Goal: Task Accomplishment & Management: Manage account settings

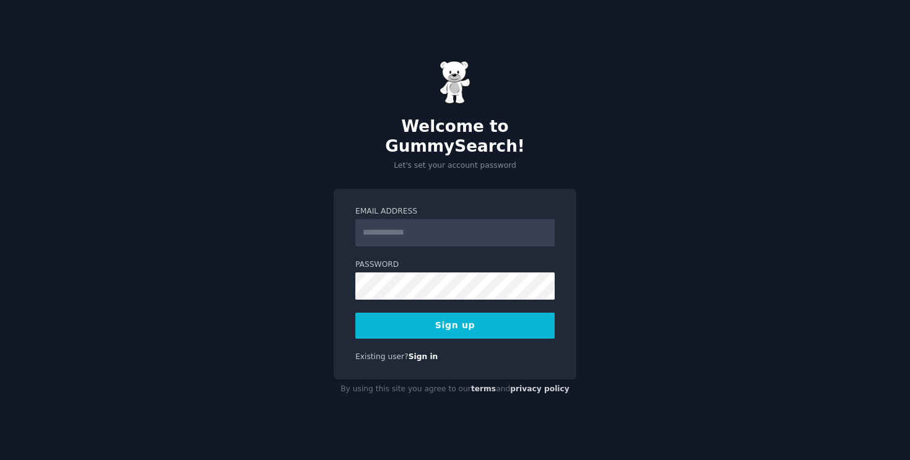
click at [432, 227] on input "Email Address" at bounding box center [454, 232] width 199 height 27
type input "**********"
click at [459, 331] on div "**********" at bounding box center [455, 284] width 243 height 191
click at [444, 318] on button "Sign up" at bounding box center [454, 326] width 199 height 26
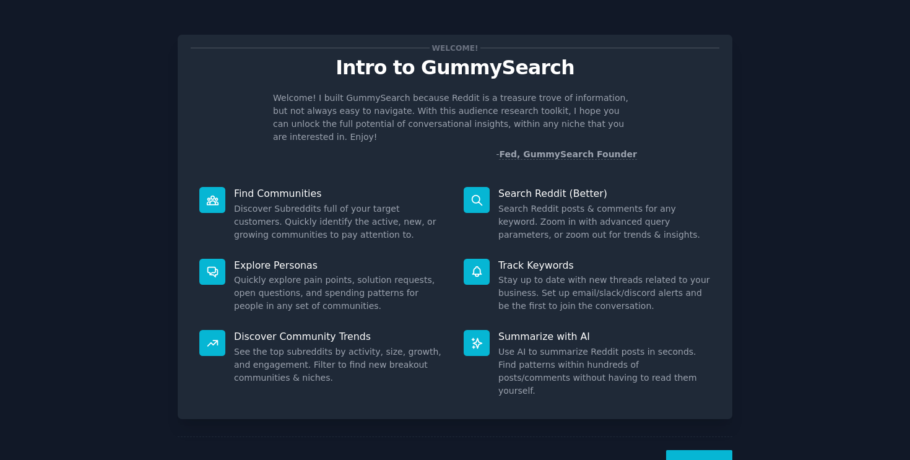
scroll to position [24, 0]
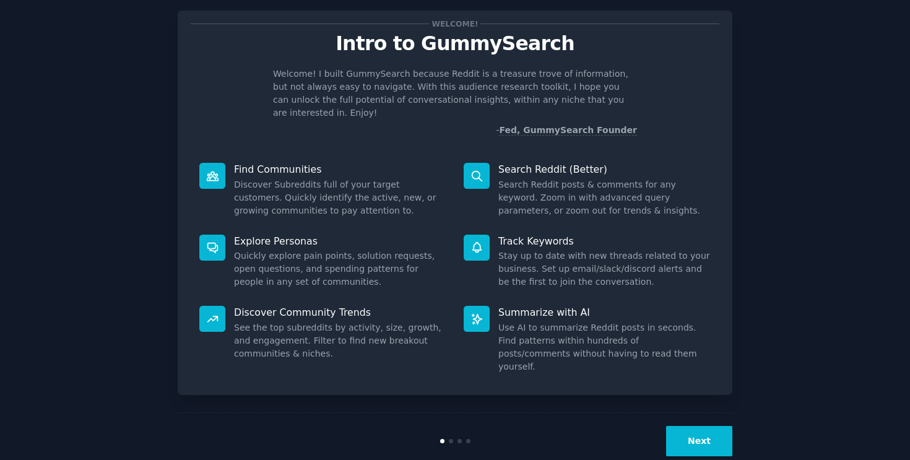
click at [713, 426] on button "Next" at bounding box center [699, 441] width 66 height 30
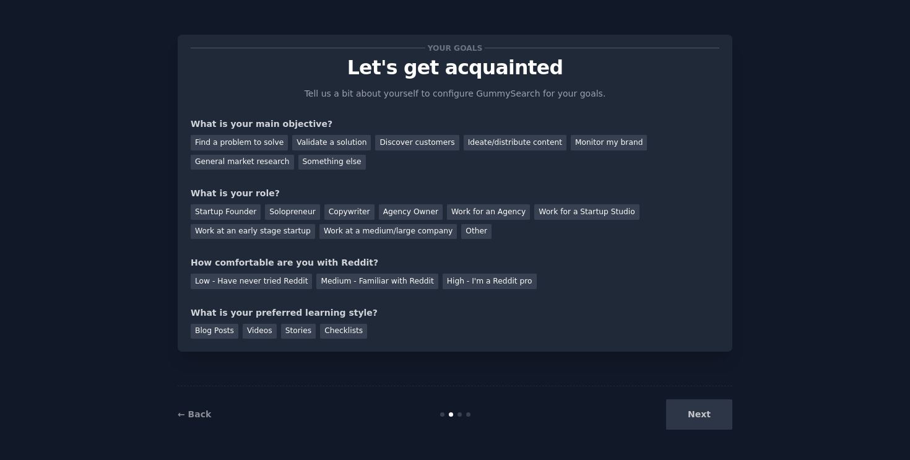
click at [698, 423] on div "Next" at bounding box center [639, 414] width 185 height 30
click at [261, 276] on div "Low - Have never tried Reddit" at bounding box center [251, 281] width 121 height 15
click at [285, 215] on div "Solopreneur" at bounding box center [292, 211] width 54 height 15
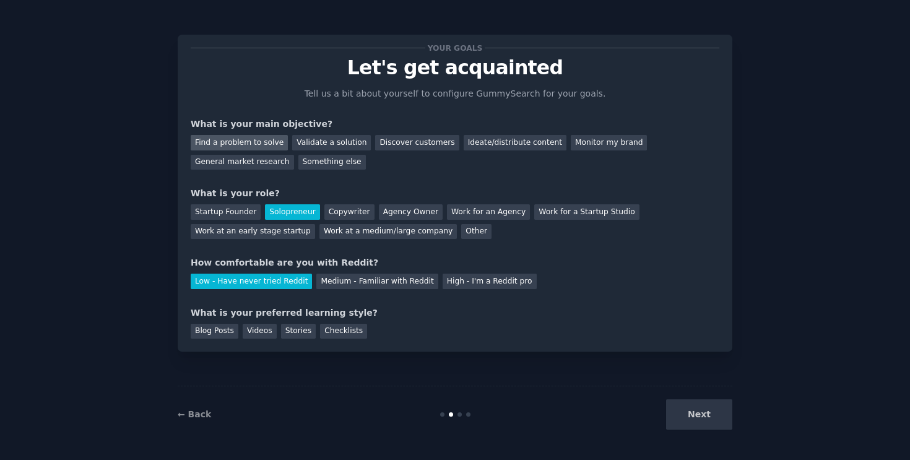
click at [263, 142] on div "Find a problem to solve" at bounding box center [239, 142] width 97 height 15
click at [324, 142] on div "Validate a solution" at bounding box center [331, 142] width 79 height 15
click at [257, 144] on div "Find a problem to solve" at bounding box center [239, 142] width 97 height 15
click at [267, 336] on div "Videos" at bounding box center [260, 331] width 34 height 15
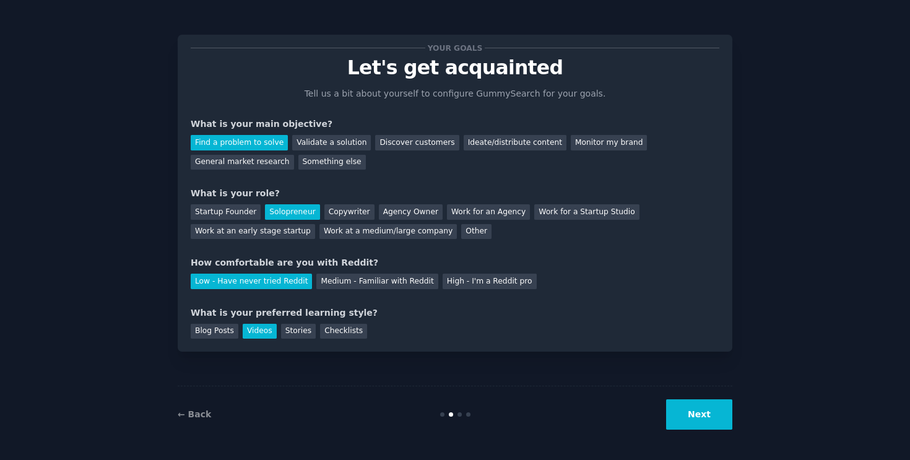
click at [707, 416] on button "Next" at bounding box center [699, 414] width 66 height 30
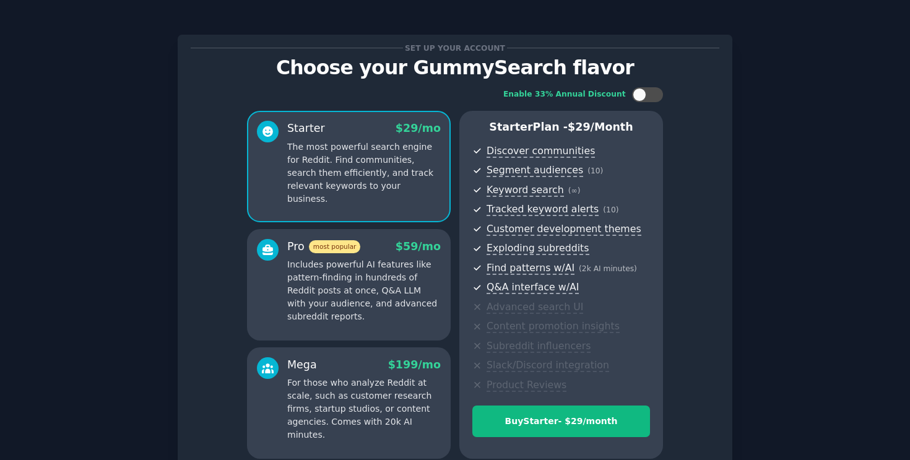
scroll to position [116, 0]
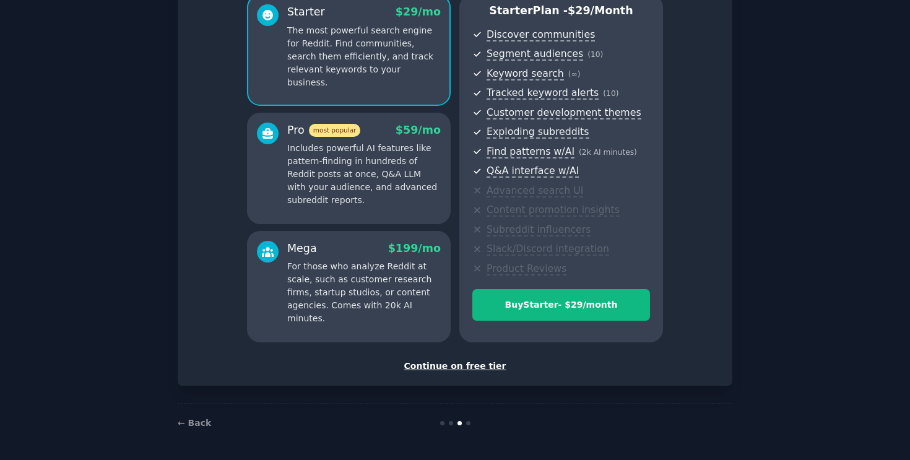
click at [445, 367] on div "Continue on free tier" at bounding box center [455, 366] width 528 height 13
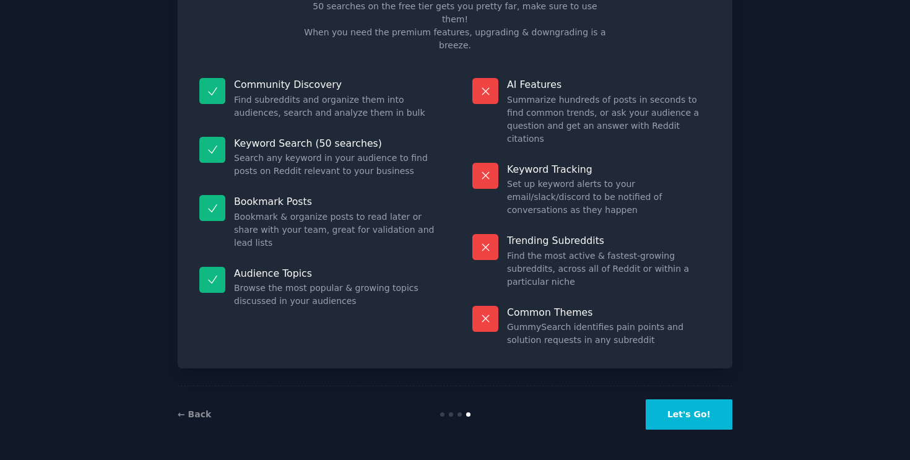
scroll to position [22, 0]
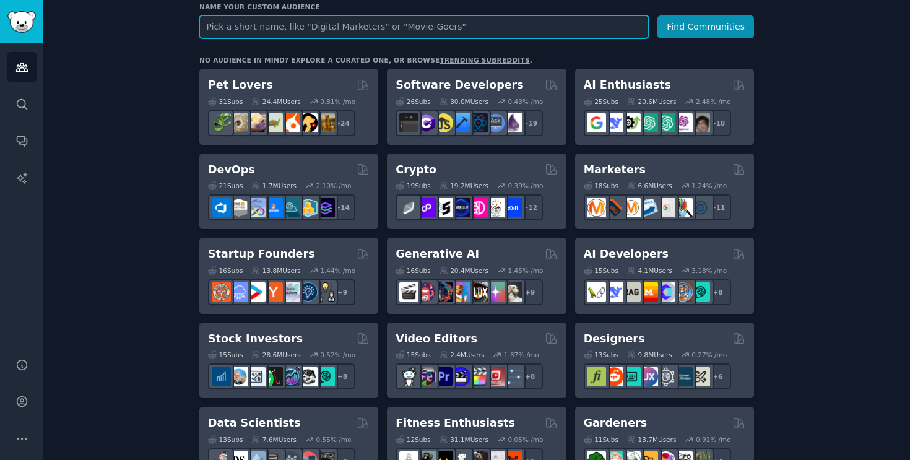
scroll to position [178, 0]
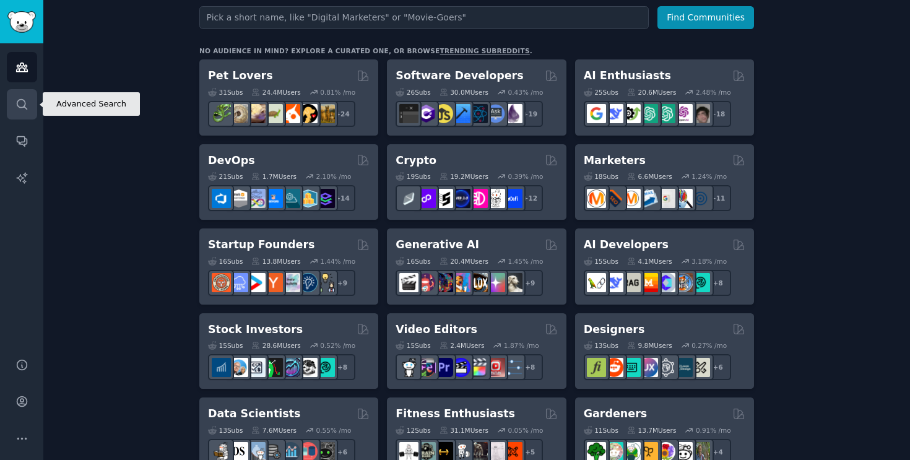
click at [17, 110] on icon "Sidebar" at bounding box center [21, 104] width 13 height 13
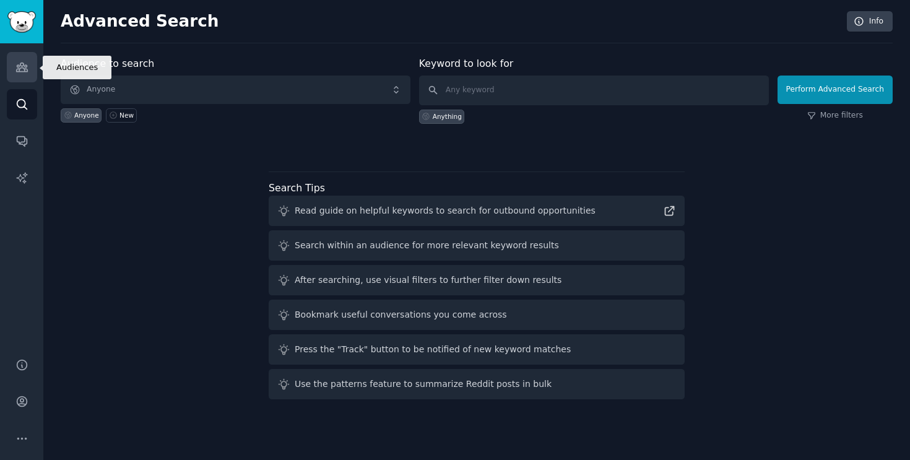
click at [29, 80] on link "Audiences" at bounding box center [22, 67] width 30 height 30
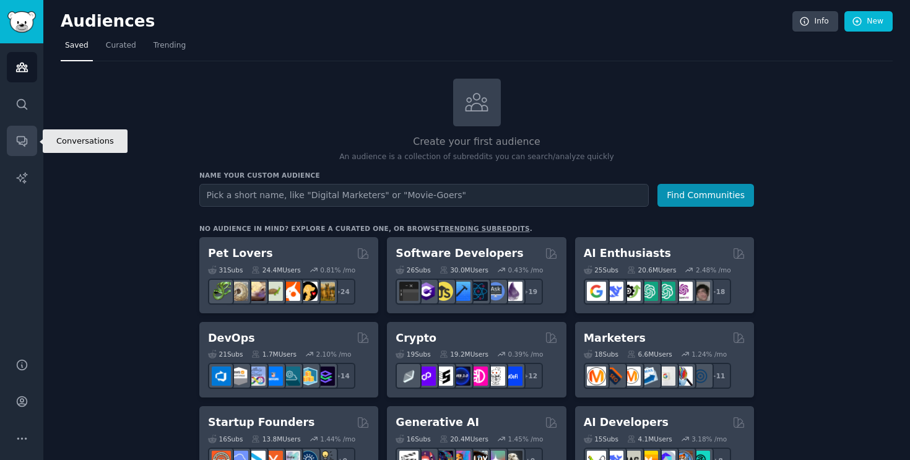
click at [20, 151] on link "Conversations" at bounding box center [22, 141] width 30 height 30
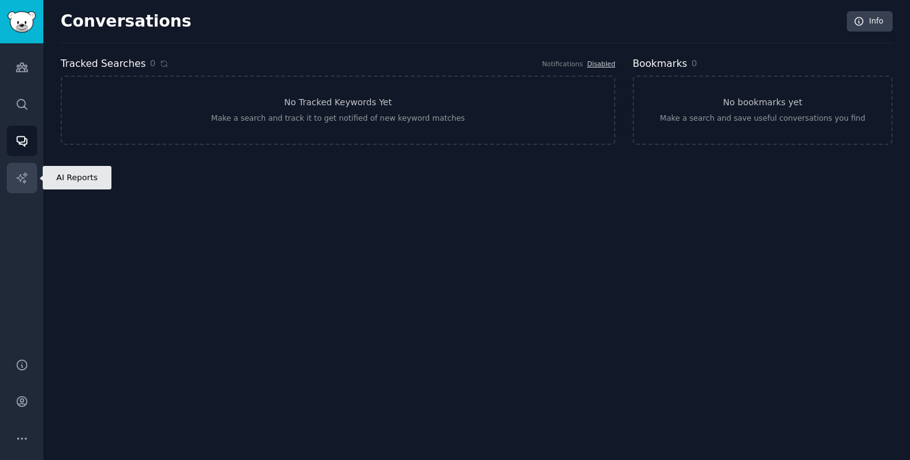
click at [22, 186] on link "AI Reports" at bounding box center [22, 178] width 30 height 30
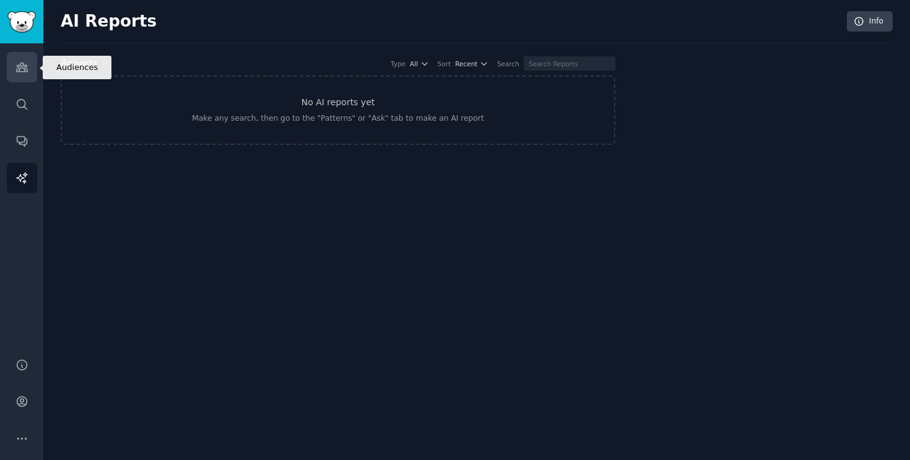
click at [25, 75] on link "Audiences" at bounding box center [22, 67] width 30 height 30
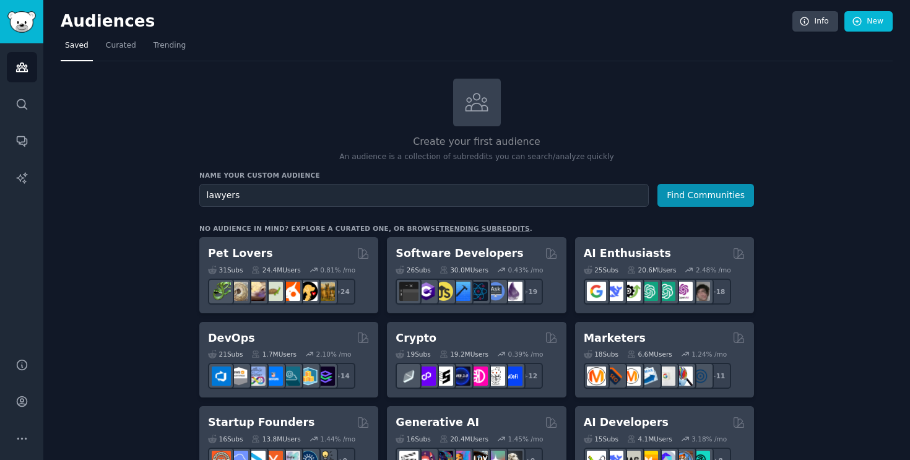
type input "lawyers"
click at [657, 184] on button "Find Communities" at bounding box center [705, 195] width 97 height 23
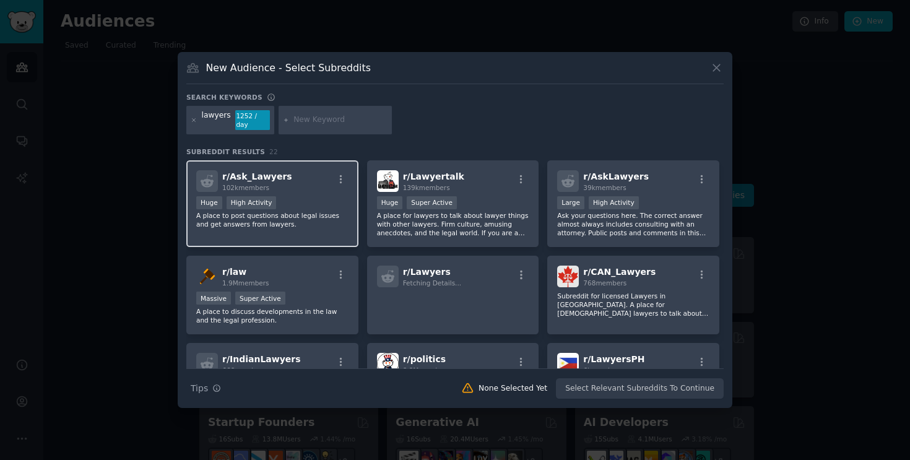
click at [308, 170] on div "r/ Ask_Lawyers 102k members" at bounding box center [272, 181] width 152 height 22
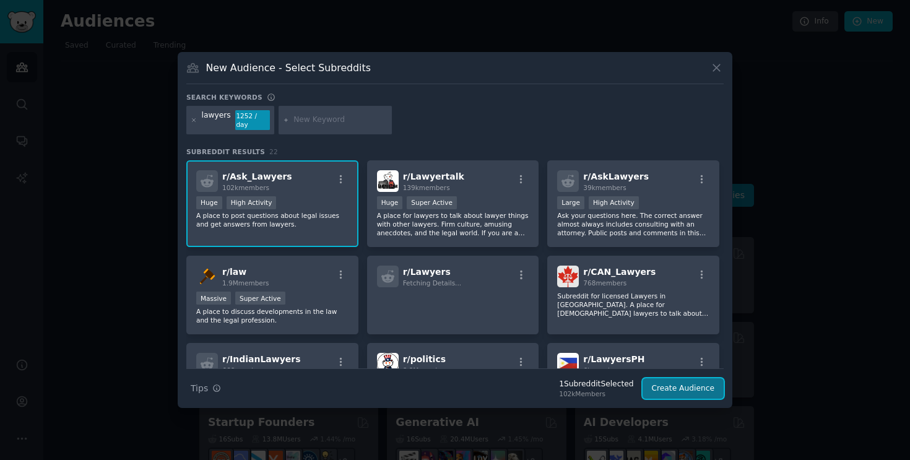
click at [689, 387] on button "Create Audience" at bounding box center [683, 388] width 82 height 21
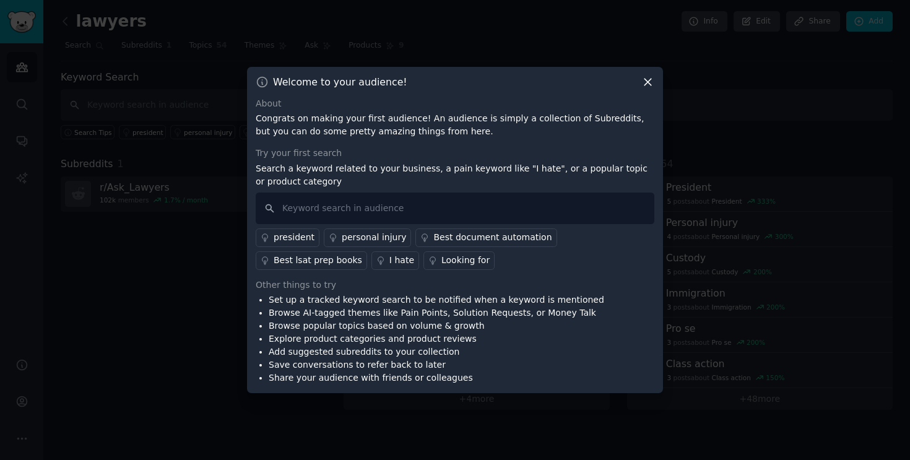
click at [644, 81] on icon at bounding box center [647, 81] width 13 height 13
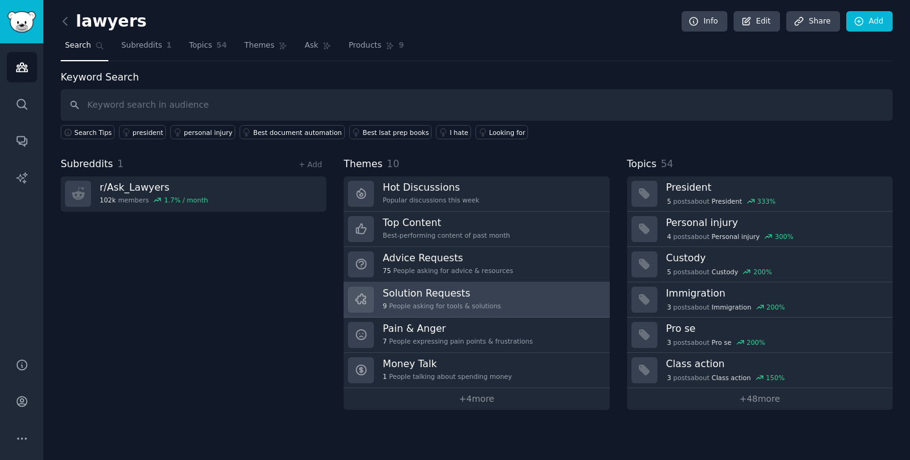
click at [465, 309] on div "9 People asking for tools & solutions" at bounding box center [441, 305] width 118 height 9
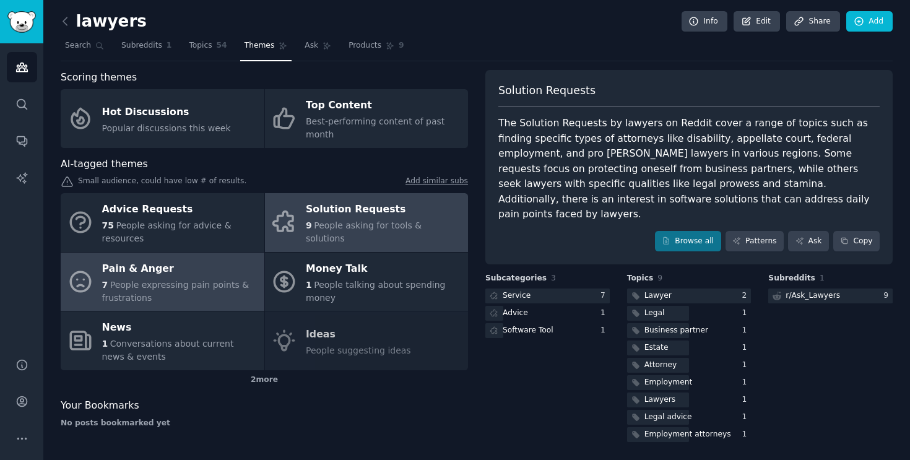
click at [165, 291] on div "7 People expressing pain points & frustrations" at bounding box center [180, 291] width 156 height 26
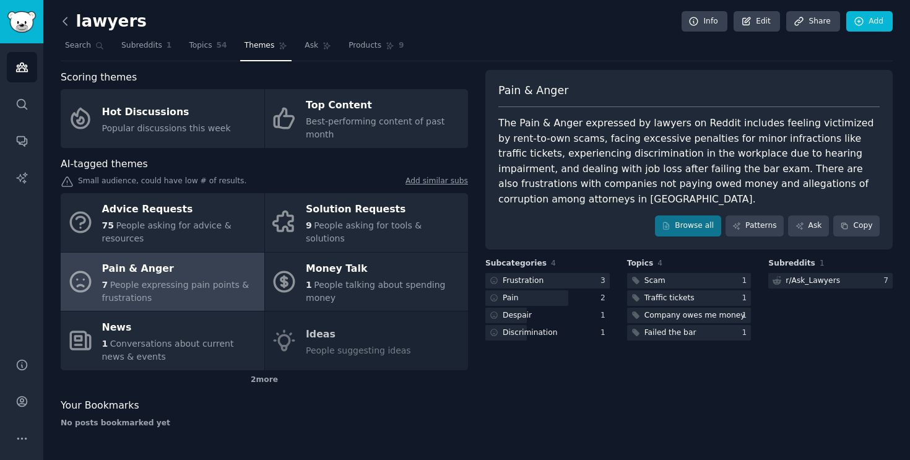
click at [67, 20] on icon at bounding box center [65, 21] width 13 height 13
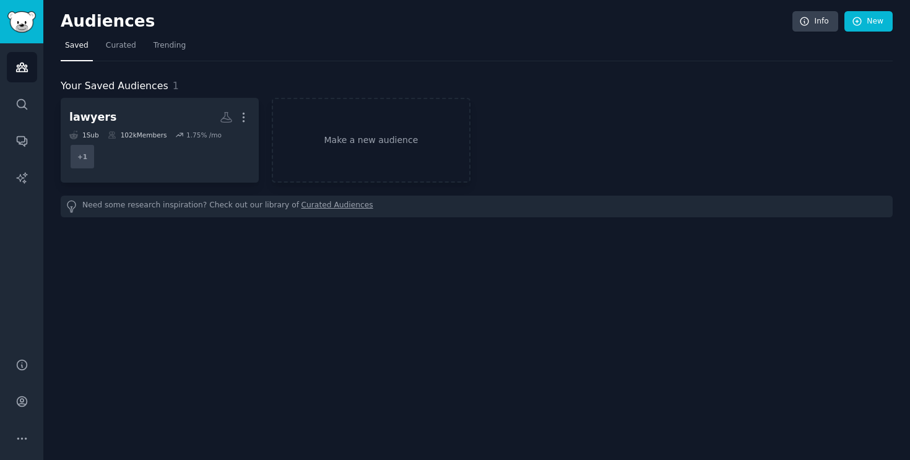
click at [67, 20] on h2 "Audiences" at bounding box center [426, 22] width 731 height 20
click at [19, 29] on img "Sidebar" at bounding box center [21, 22] width 28 height 22
click at [17, 61] on icon "Sidebar" at bounding box center [21, 67] width 13 height 13
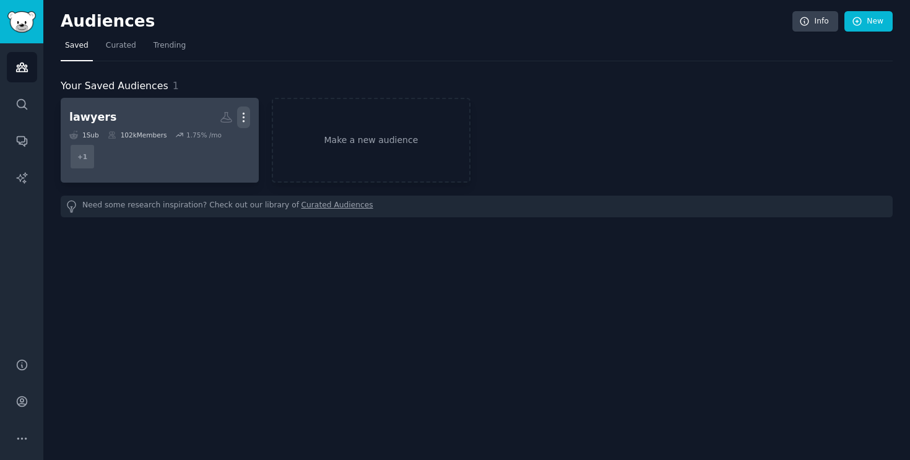
click at [243, 116] on icon "button" at bounding box center [243, 117] width 13 height 13
click at [210, 140] on p "Delete" at bounding box center [210, 143] width 28 height 13
